Goal: Task Accomplishment & Management: Use online tool/utility

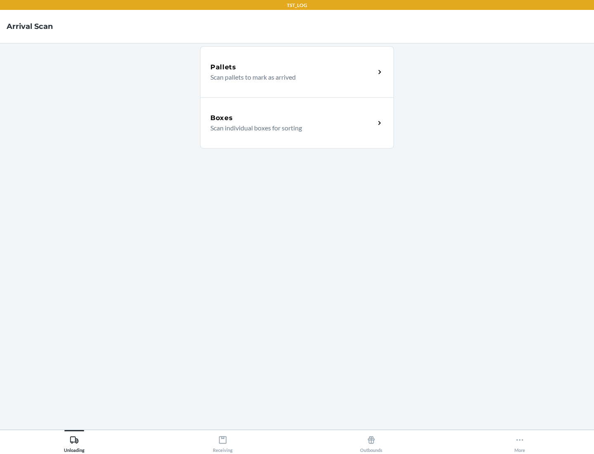
click at [292, 118] on div "Boxes" at bounding box center [292, 118] width 165 height 10
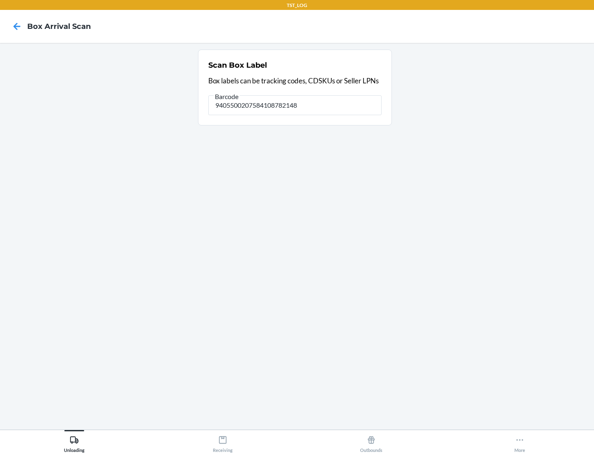
type input "9405500207584108782148"
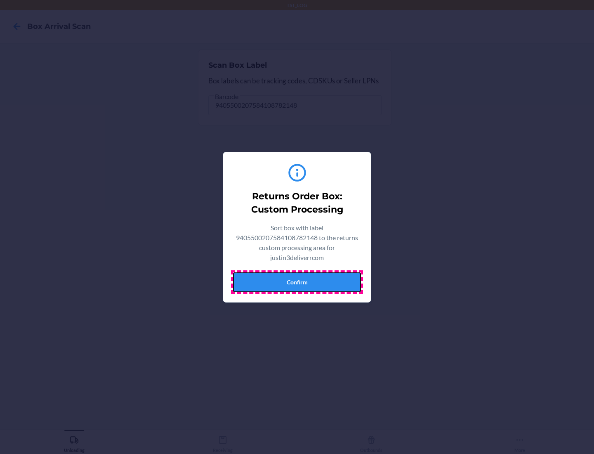
click at [297, 282] on button "Confirm" at bounding box center [297, 282] width 128 height 20
